Goal: Information Seeking & Learning: Understand process/instructions

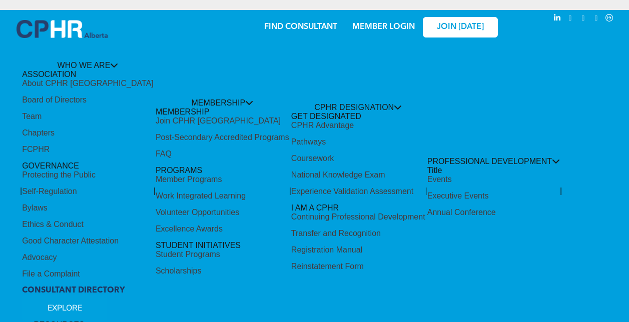
scroll to position [50, 0]
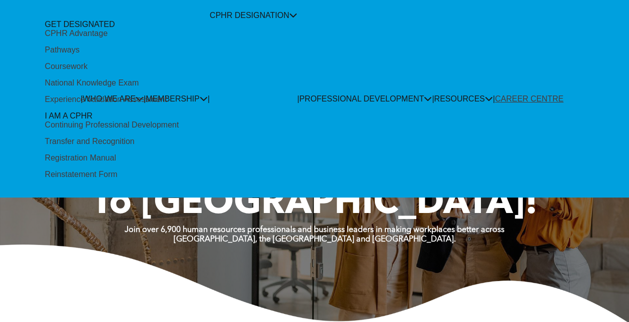
click at [125, 104] on div "Experience Validation Assessment" at bounding box center [106, 99] width 122 height 9
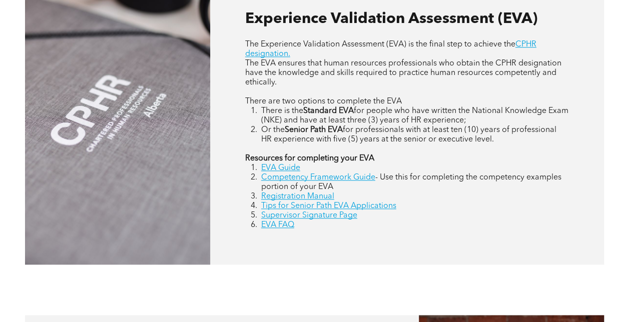
scroll to position [450, 0]
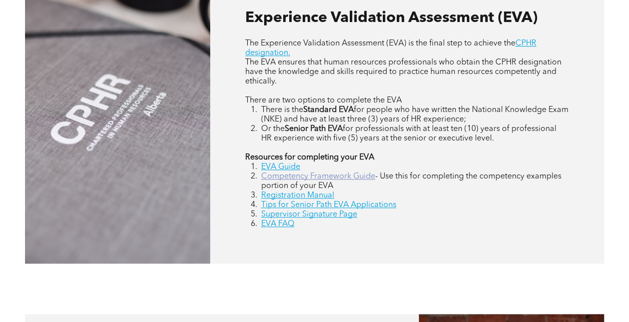
click at [285, 175] on link "Competency Framework Guide" at bounding box center [318, 177] width 114 height 8
click at [281, 162] on strong "Resources for completing your EVA" at bounding box center [309, 158] width 129 height 8
click at [280, 169] on link "EVA Guide" at bounding box center [280, 167] width 39 height 8
click at [302, 217] on link "Supervisor Signature Page" at bounding box center [309, 215] width 96 height 8
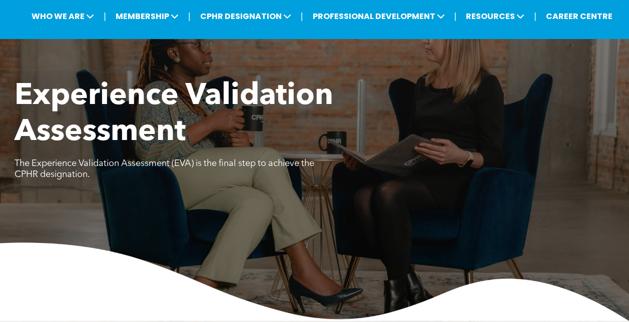
scroll to position [0, 0]
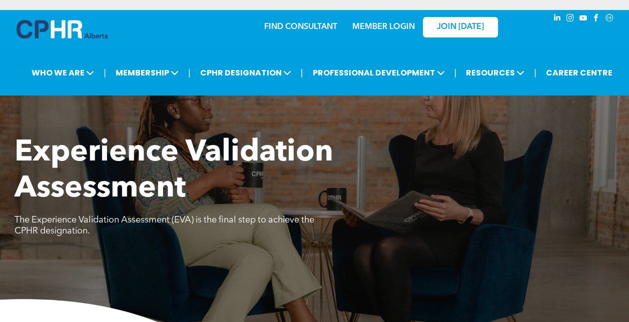
click at [367, 32] on div "MEMBER LOGIN" at bounding box center [383, 24] width 65 height 18
click at [370, 27] on link "MEMBER LOGIN" at bounding box center [383, 27] width 63 height 8
